Goal: Complete application form

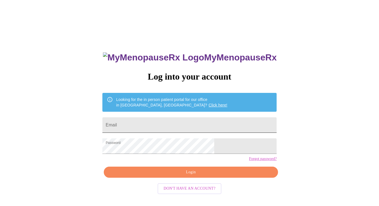
click at [162, 123] on input "Email" at bounding box center [189, 125] width 174 height 16
type input "buzzydoherty@gmail.com"
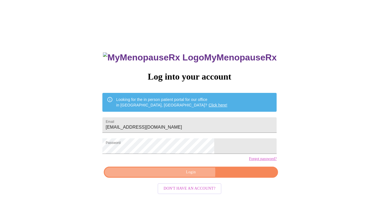
click at [183, 176] on span "Login" at bounding box center [191, 172] width 162 height 7
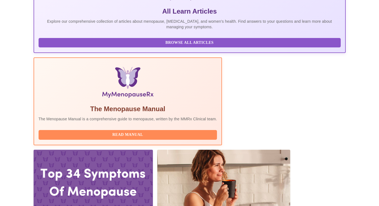
scroll to position [149, 0]
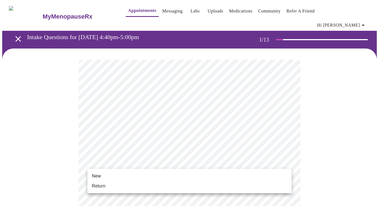
click at [113, 187] on li "Return" at bounding box center [189, 186] width 204 height 10
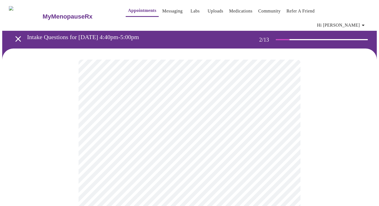
click at [178, 115] on body "MyMenopauseRx Appointments Messaging Labs Uploads Medications Community Refer a…" at bounding box center [189, 172] width 375 height 341
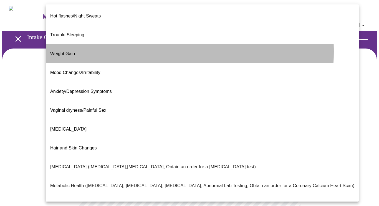
click at [130, 44] on li "Weight Gain" at bounding box center [202, 53] width 313 height 19
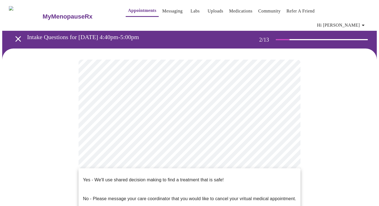
click at [214, 170] on body "MyMenopauseRx Appointments Messaging Labs Uploads Medications Community Refer a…" at bounding box center [189, 171] width 375 height 338
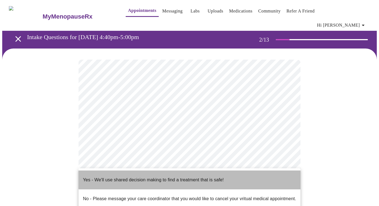
click at [200, 177] on p "Yes - We'll use shared decision making to find a treatment that is safe!" at bounding box center [153, 180] width 141 height 7
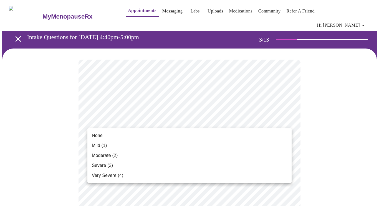
click at [179, 142] on li "Mild (1)" at bounding box center [189, 146] width 204 height 10
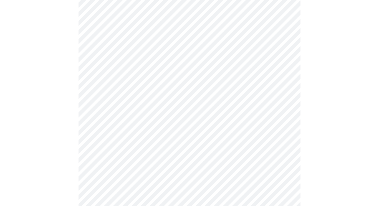
scroll to position [67, 0]
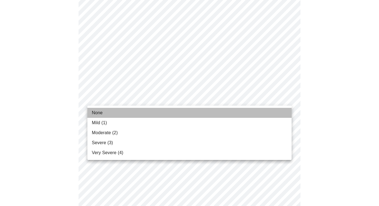
click at [159, 112] on li "None" at bounding box center [189, 113] width 204 height 10
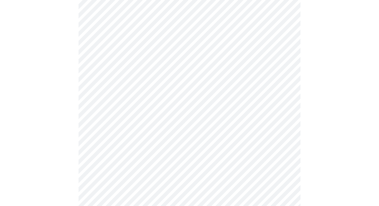
scroll to position [122, 0]
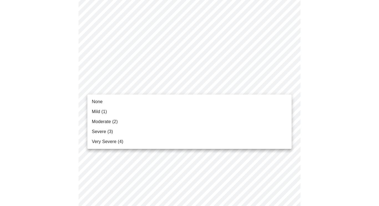
click at [144, 111] on li "Mild (1)" at bounding box center [189, 112] width 204 height 10
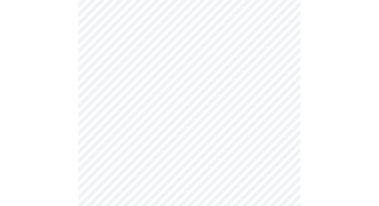
scroll to position [167, 0]
click at [169, 87] on body "MyMenopauseRx Appointments Messaging Labs Uploads Medications Community Refer a…" at bounding box center [189, 196] width 375 height 723
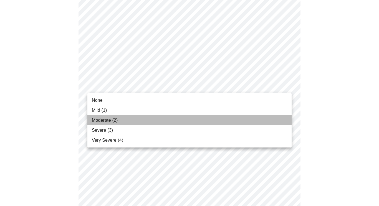
click at [141, 117] on li "Moderate (2)" at bounding box center [189, 120] width 204 height 10
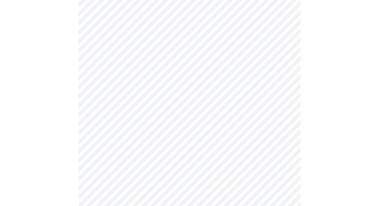
click at [161, 125] on body "MyMenopauseRx Appointments Messaging Labs Uploads Medications Community Refer a…" at bounding box center [189, 192] width 375 height 715
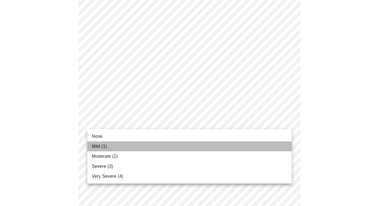
click at [148, 146] on li "Mild (1)" at bounding box center [189, 147] width 204 height 10
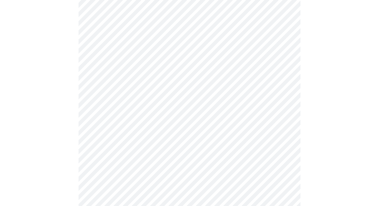
scroll to position [248, 0]
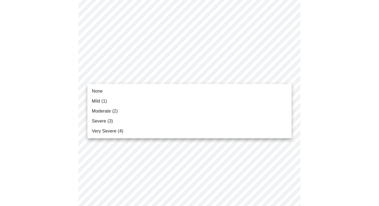
click at [167, 77] on body "MyMenopauseRx Appointments Messaging Labs Uploads Medications Community Refer a…" at bounding box center [189, 107] width 375 height 707
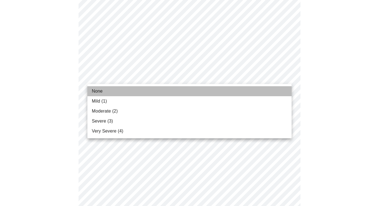
click at [153, 89] on li "None" at bounding box center [189, 91] width 204 height 10
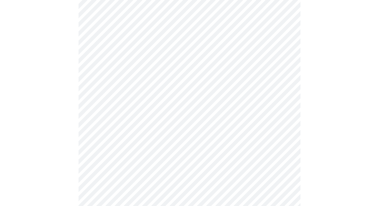
click at [177, 121] on body "MyMenopauseRx Appointments Messaging Labs Uploads Medications Community Refer a…" at bounding box center [189, 104] width 375 height 700
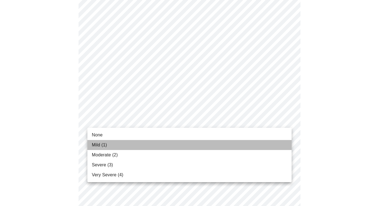
click at [145, 146] on li "Mild (1)" at bounding box center [189, 145] width 204 height 10
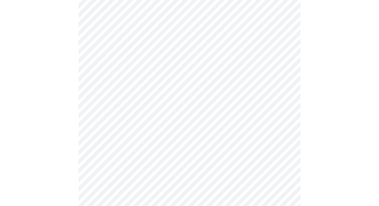
click at [169, 166] on body "MyMenopauseRx Appointments Messaging Labs Uploads Medications Community Refer a…" at bounding box center [189, 100] width 375 height 692
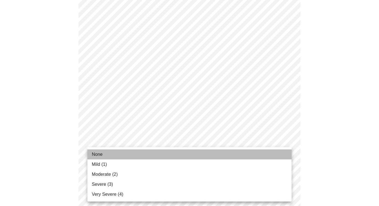
click at [134, 153] on li "None" at bounding box center [189, 155] width 204 height 10
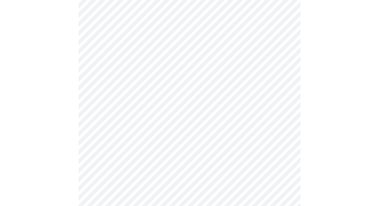
scroll to position [337, 0]
click at [160, 119] on body "MyMenopauseRx Appointments Messaging Labs Uploads Medications Community Refer a…" at bounding box center [189, 8] width 375 height 684
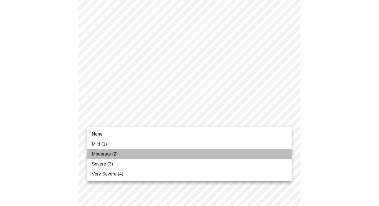
click at [152, 154] on li "Moderate (2)" at bounding box center [189, 154] width 204 height 10
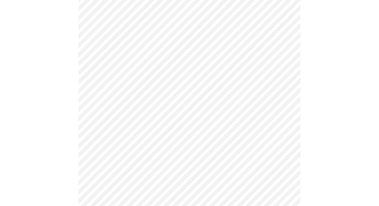
scroll to position [395, 0]
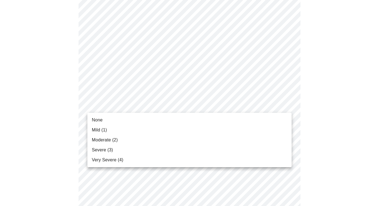
click at [131, 145] on li "Severe (3)" at bounding box center [189, 150] width 204 height 10
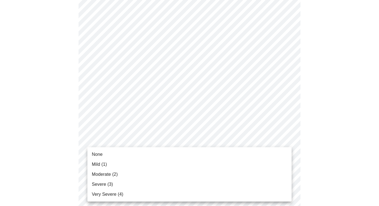
click at [127, 165] on li "Mild (1)" at bounding box center [189, 165] width 204 height 10
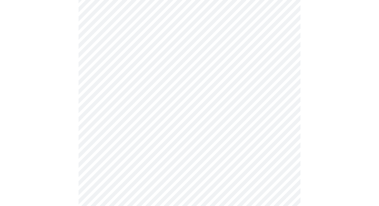
scroll to position [184, 0]
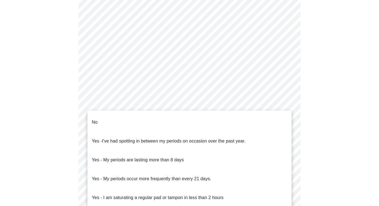
click at [158, 135] on body "MyMenopauseRx Appointments Messaging Labs Uploads Medications Community Refer a…" at bounding box center [189, 84] width 375 height 533
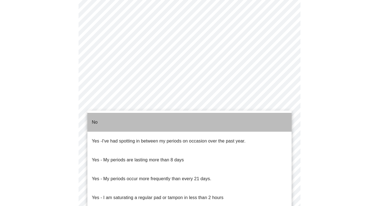
click at [139, 122] on li "No" at bounding box center [189, 122] width 204 height 19
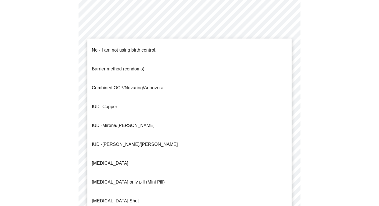
click at [154, 172] on body "MyMenopauseRx Appointments Messaging Labs Uploads Medications Community Refer a…" at bounding box center [189, 83] width 375 height 530
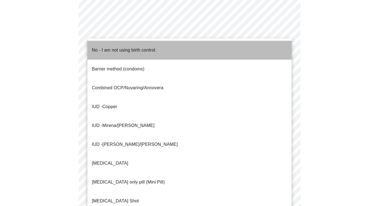
click at [120, 47] on p "No - I am not using birth control." at bounding box center [124, 50] width 65 height 7
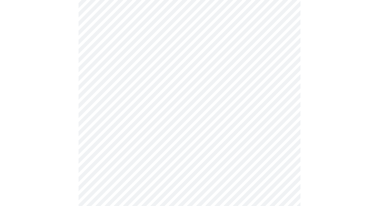
scroll to position [304, 0]
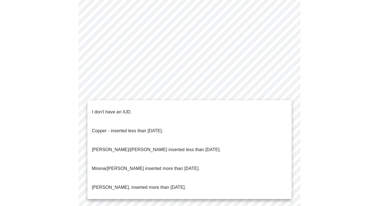
click at [141, 109] on li "I don't have an IUD." at bounding box center [189, 112] width 204 height 19
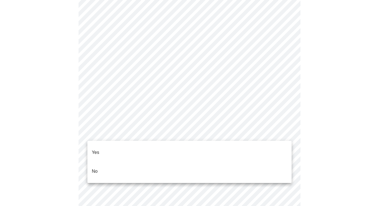
click at [143, 148] on li "Yes" at bounding box center [189, 152] width 204 height 19
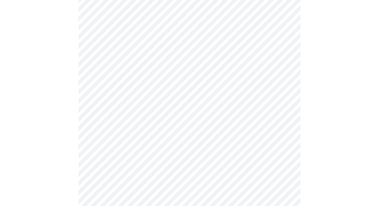
scroll to position [71, 0]
click at [243, 123] on body "MyMenopauseRx Appointments Messaging Labs Uploads Medications Community Refer a…" at bounding box center [189, 140] width 375 height 418
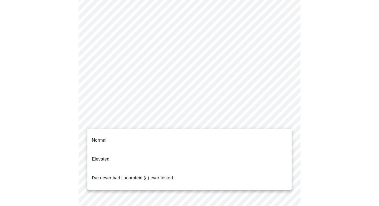
click at [285, 75] on div at bounding box center [189, 103] width 379 height 206
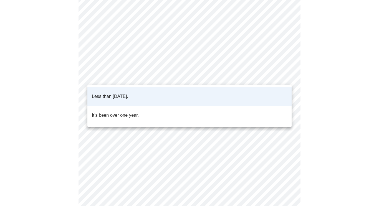
click at [284, 75] on body "MyMenopauseRx Appointments Messaging Labs Uploads Medications Community Refer a…" at bounding box center [189, 140] width 375 height 418
click at [157, 95] on li "Less than one year ago." at bounding box center [189, 96] width 204 height 19
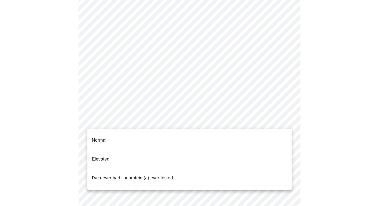
click at [189, 120] on body "MyMenopauseRx Appointments Messaging Labs Uploads Medications Community Refer a…" at bounding box center [189, 140] width 375 height 418
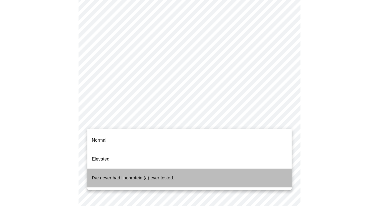
click at [179, 169] on li "I've never had lipoprotein (a) ever tested." at bounding box center [189, 178] width 204 height 19
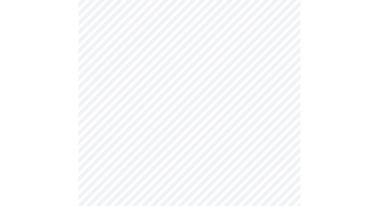
scroll to position [1491, 0]
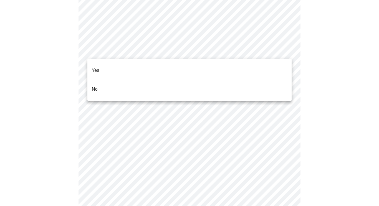
click at [167, 67] on li "Yes" at bounding box center [189, 70] width 204 height 19
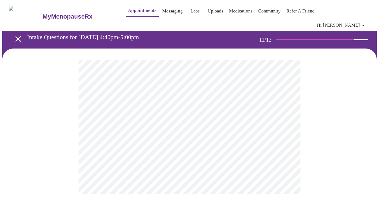
click at [313, 120] on div at bounding box center [189, 127] width 375 height 157
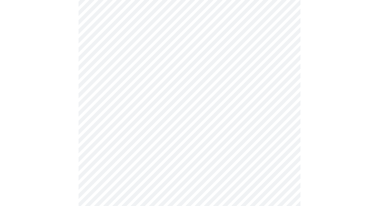
scroll to position [284, 0]
